Goal: Check status

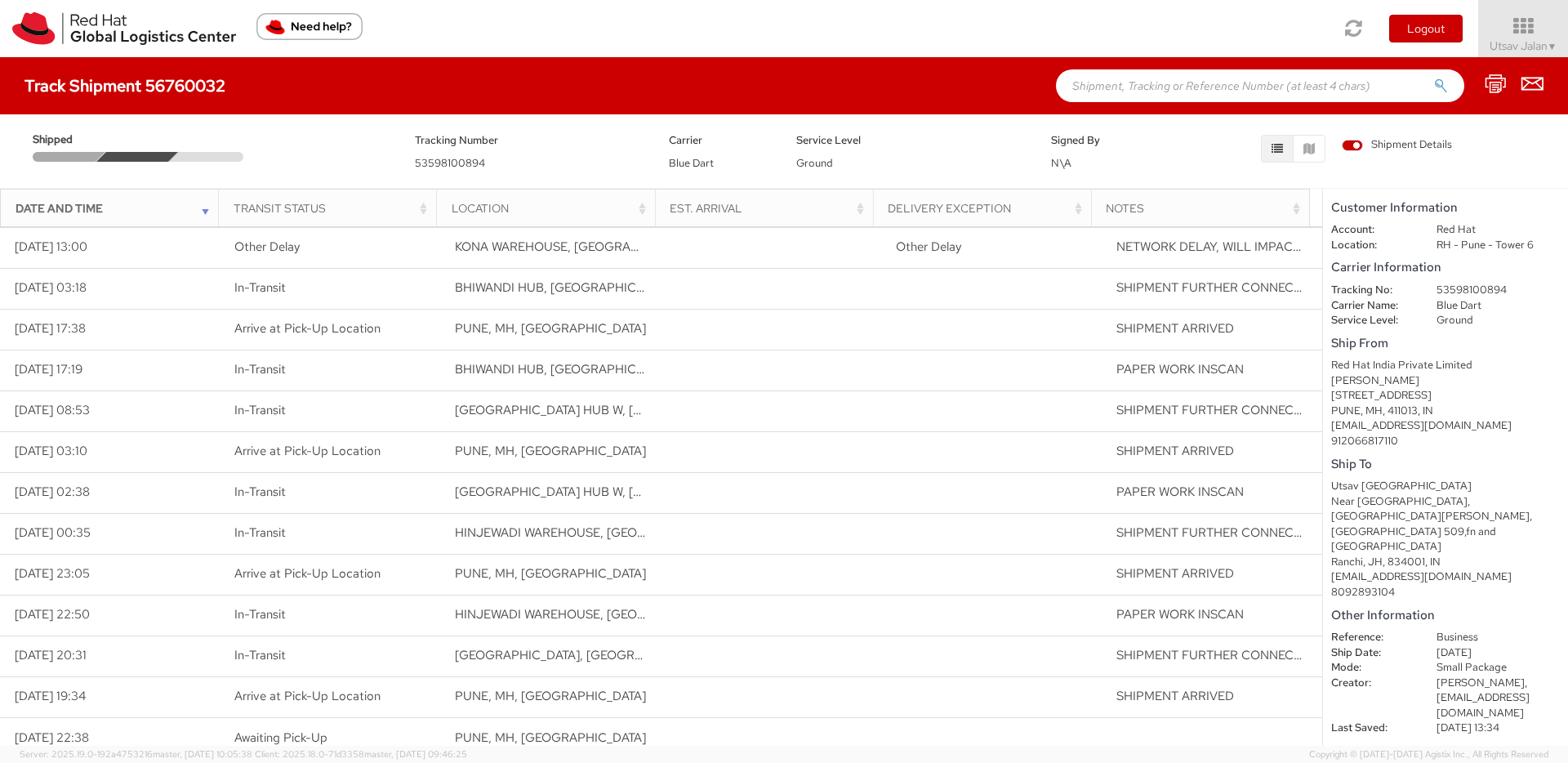
click at [1458, 292] on dd "53598100894" at bounding box center [1498, 290] width 148 height 15
copy dd "53598100894"
